Goal: Obtain resource: Download file/media

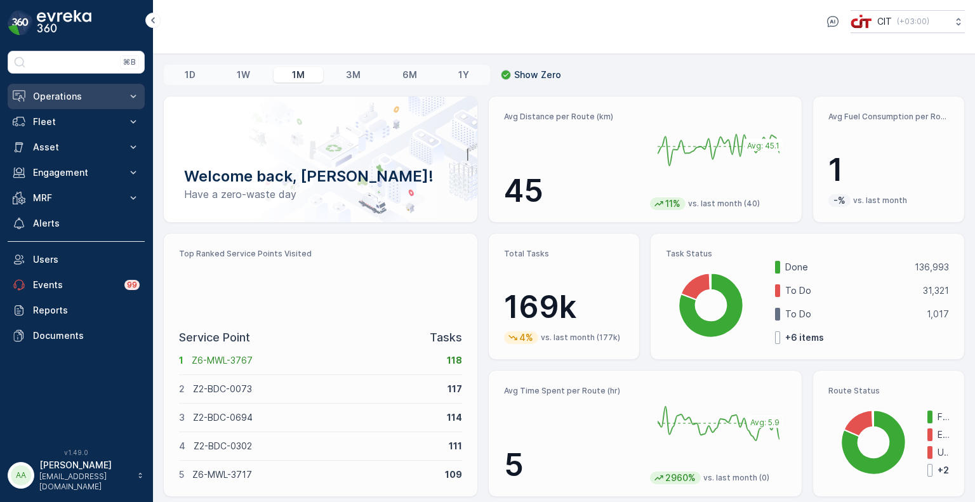
click at [83, 88] on button "Operations" at bounding box center [76, 96] width 137 height 25
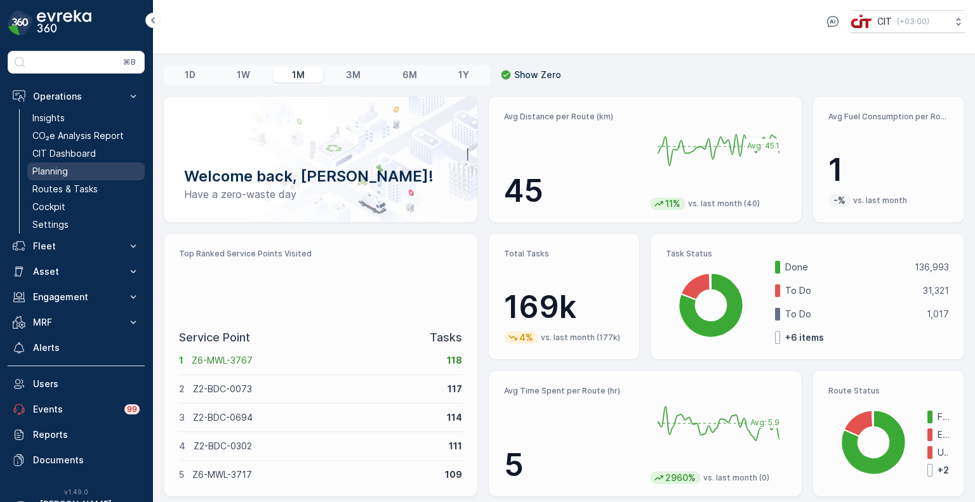
click at [46, 172] on p "Planning" at bounding box center [50, 171] width 36 height 13
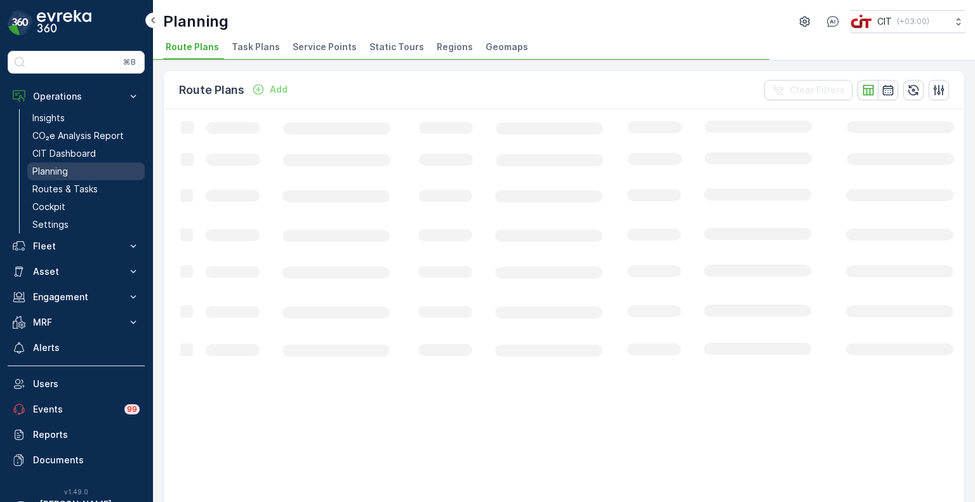
click at [46, 172] on p "Planning" at bounding box center [50, 171] width 36 height 13
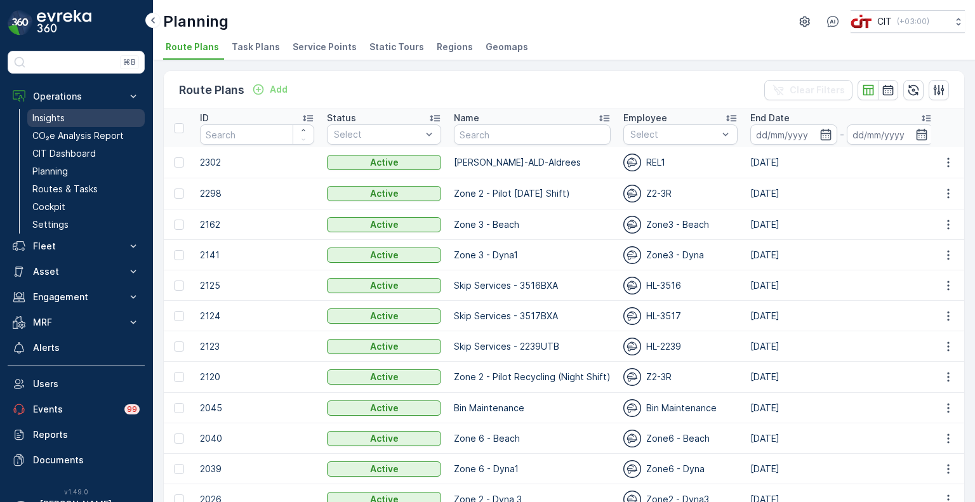
click at [56, 121] on p "Insights" at bounding box center [48, 118] width 32 height 13
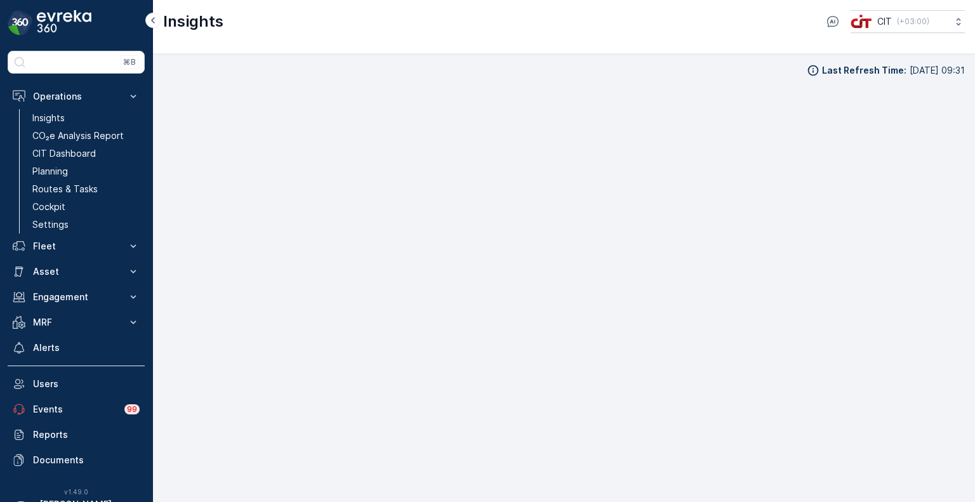
scroll to position [10, 0]
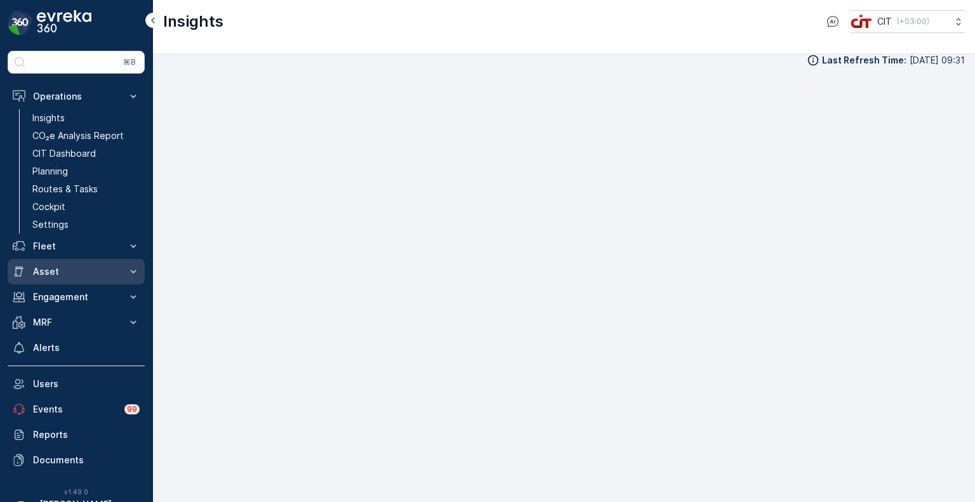
click at [32, 267] on button "Asset" at bounding box center [76, 271] width 137 height 25
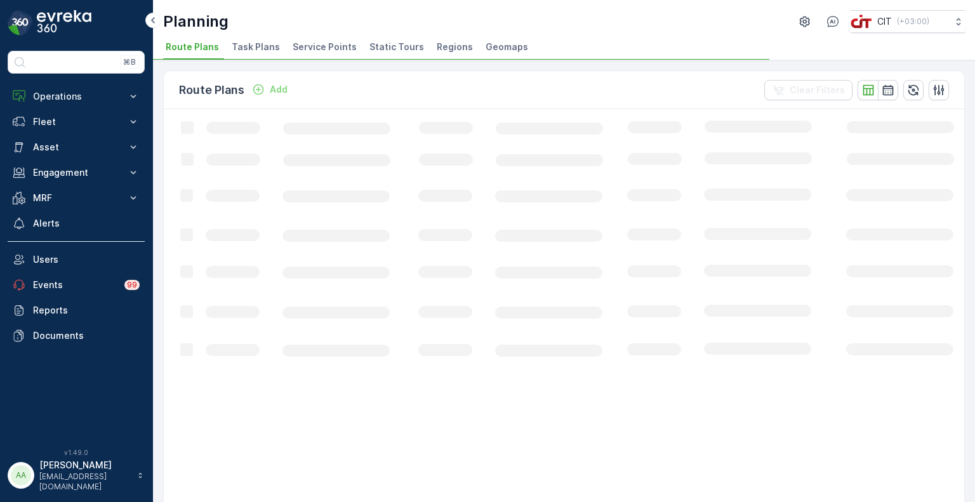
click at [333, 51] on span "Service Points" at bounding box center [325, 47] width 64 height 13
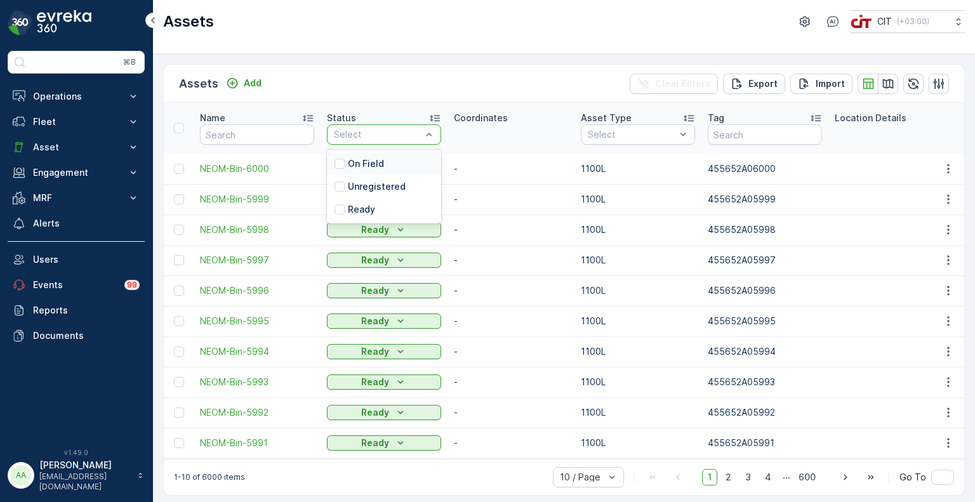
click at [360, 139] on div at bounding box center [378, 134] width 90 height 10
click at [350, 166] on p "On Field" at bounding box center [366, 163] width 36 height 13
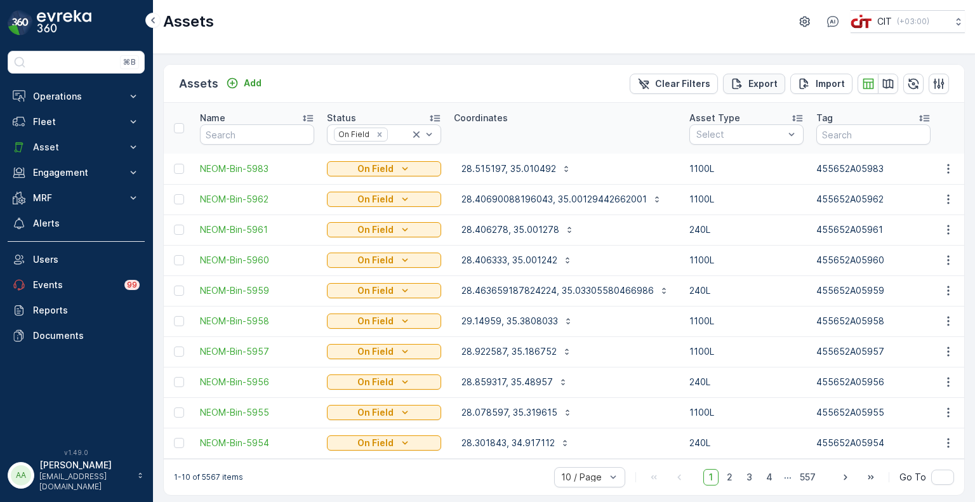
click at [754, 79] on p "Export" at bounding box center [762, 83] width 29 height 13
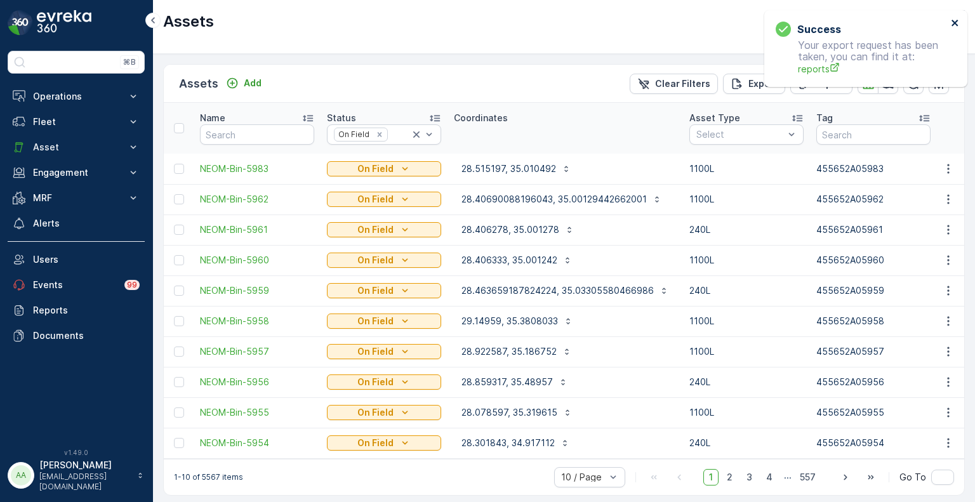
click at [958, 26] on icon "close" at bounding box center [955, 23] width 9 height 10
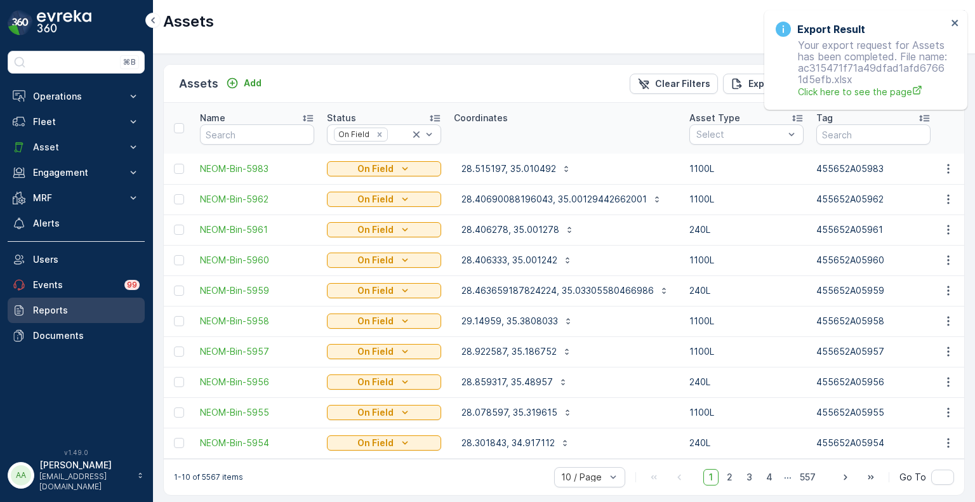
click at [51, 306] on p "Reports" at bounding box center [86, 310] width 107 height 13
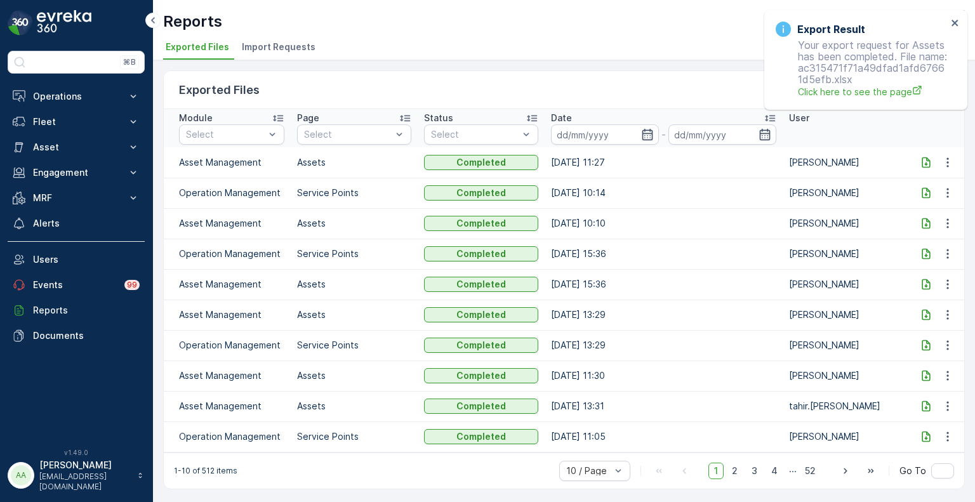
click at [926, 162] on icon at bounding box center [925, 162] width 8 height 11
click at [955, 22] on icon "close" at bounding box center [954, 23] width 6 height 6
